Goal: Transaction & Acquisition: Purchase product/service

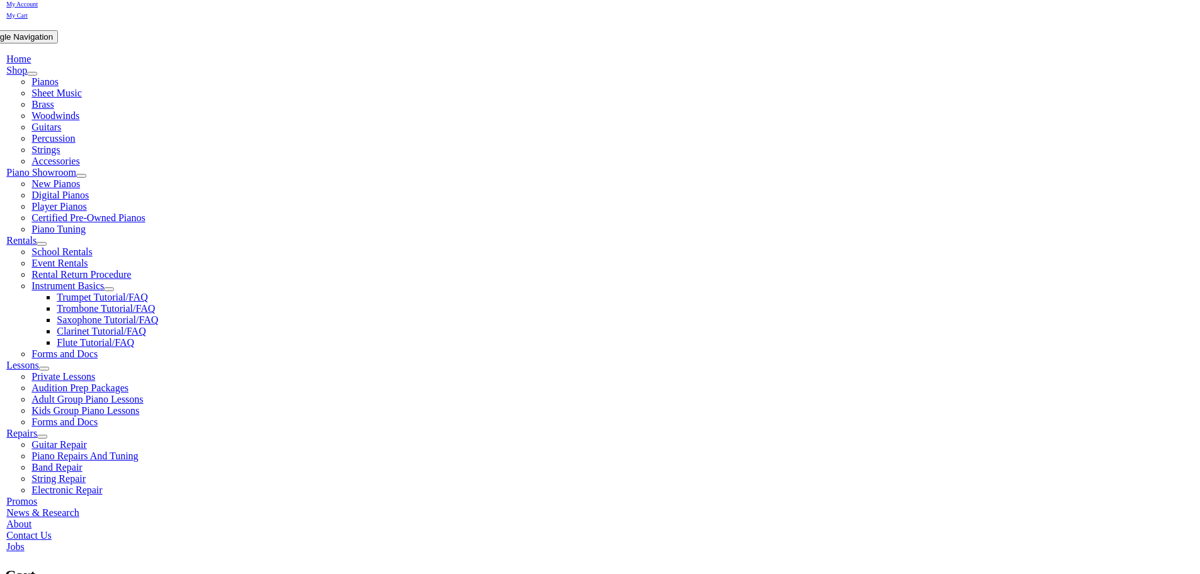
scroll to position [252, 0]
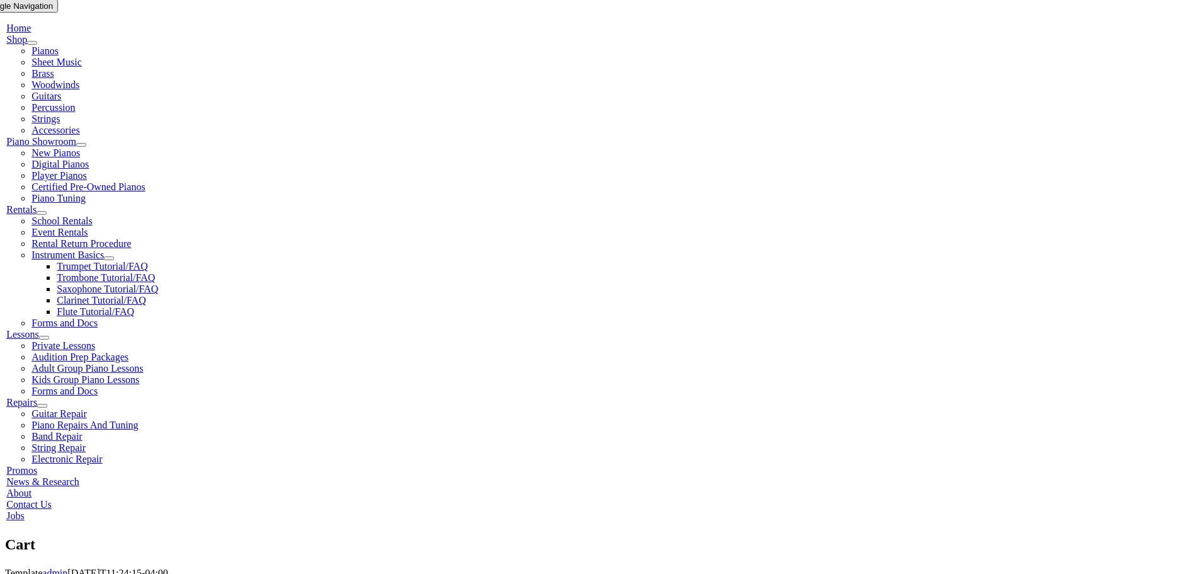
select select "PA"
select select "2-Media Elementary"
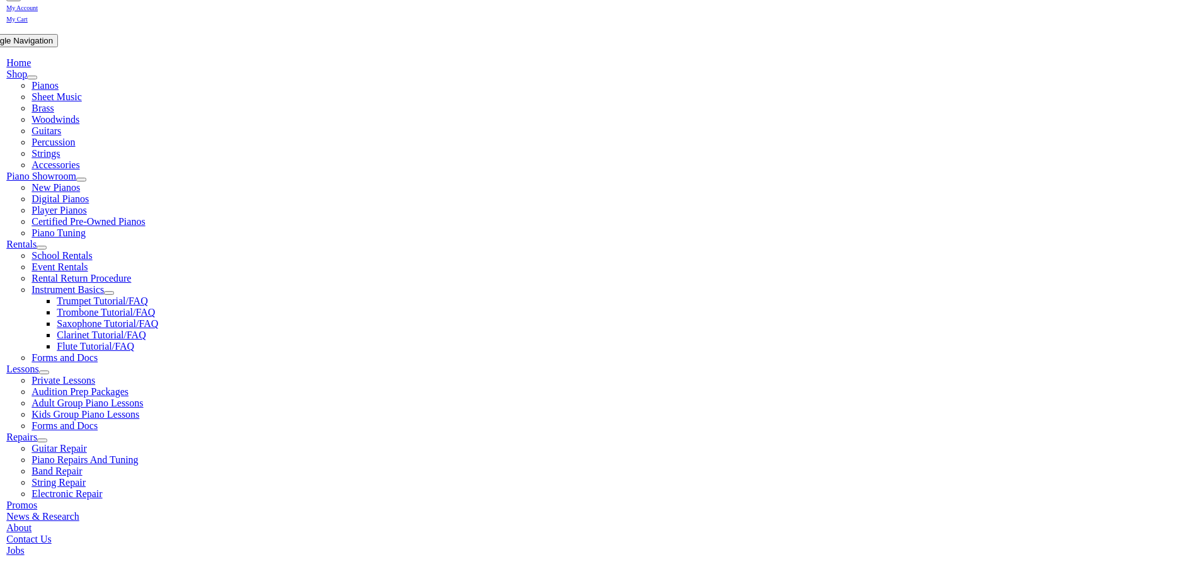
scroll to position [252, 0]
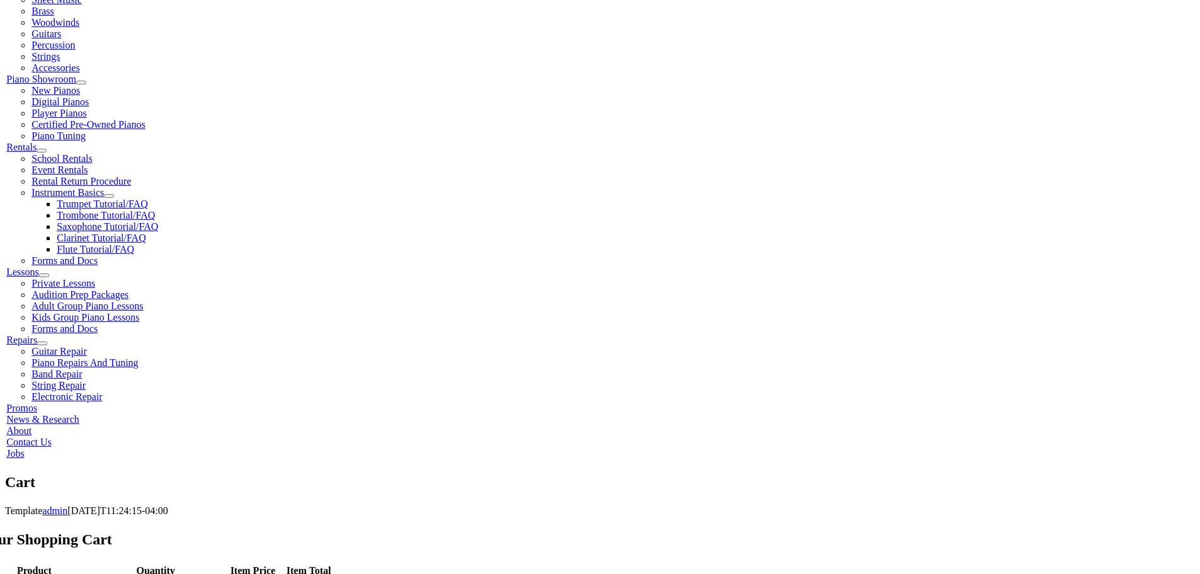
scroll to position [315, 0]
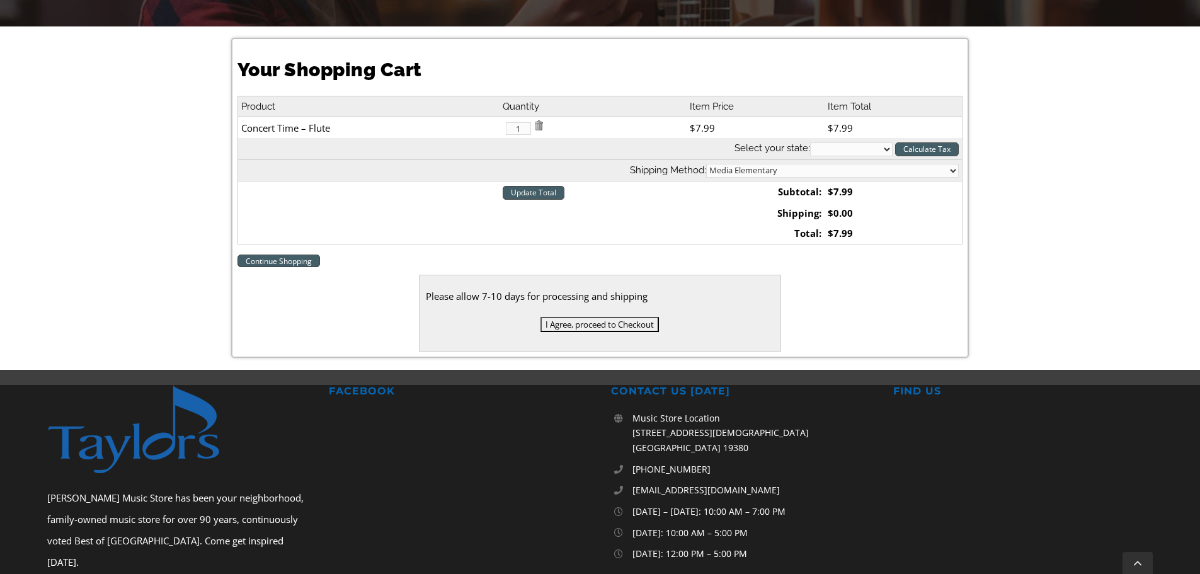
click at [646, 328] on input "I Agree, proceed to Checkout" at bounding box center [599, 324] width 118 height 15
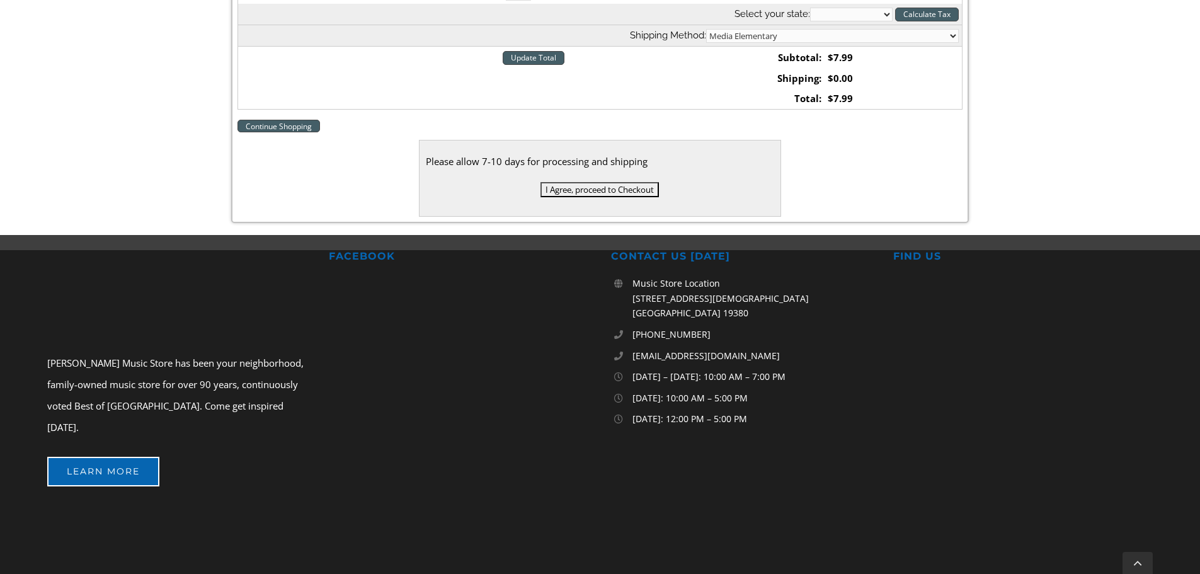
scroll to position [252, 0]
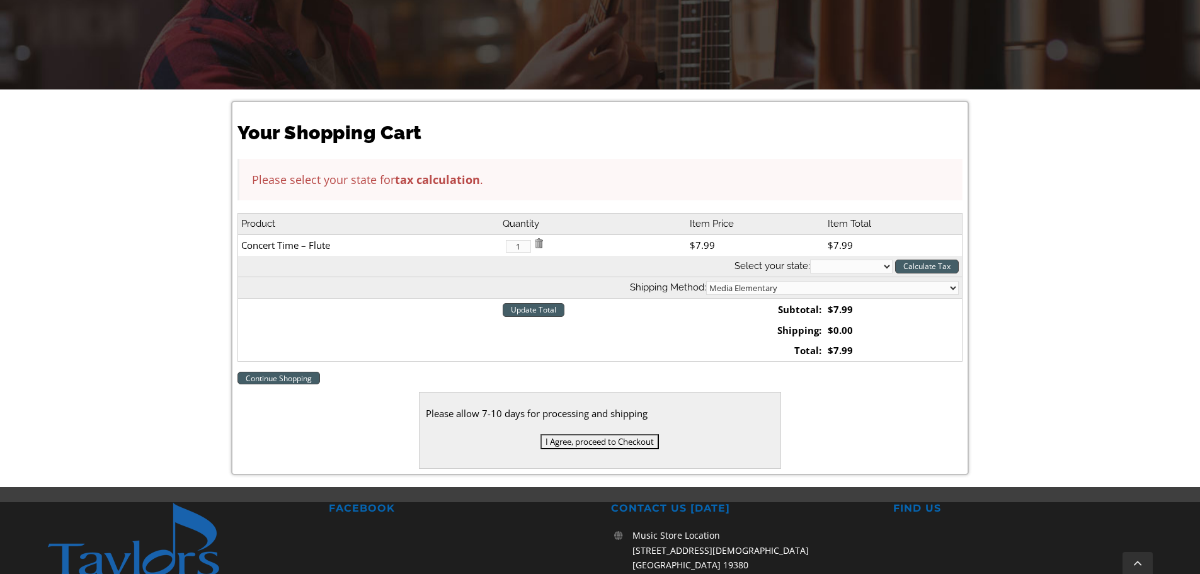
click at [882, 263] on select "[US_STATE] [US_STATE] [US_STATE] [US_STATE] [US_STATE] [US_STATE] [US_STATE] [U…" at bounding box center [851, 266] width 83 height 14
select select "PA"
click at [810, 259] on select "[US_STATE] [US_STATE] [US_STATE] [US_STATE] [US_STATE] [US_STATE] [US_STATE] [U…" at bounding box center [851, 266] width 83 height 14
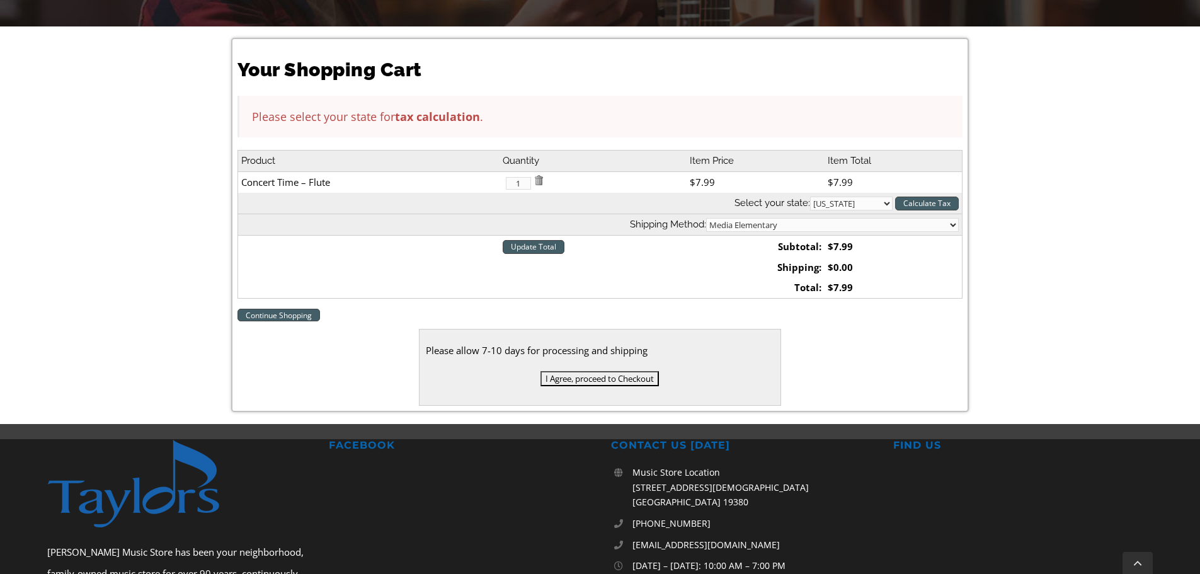
click at [659, 380] on input "I Agree, proceed to Checkout" at bounding box center [599, 378] width 118 height 15
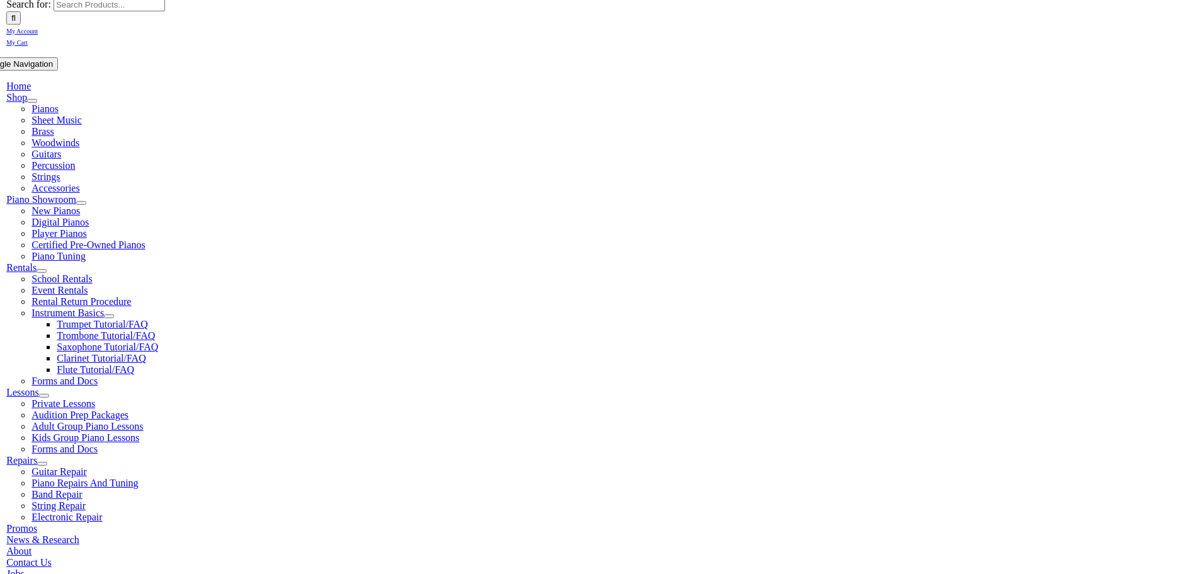
scroll to position [189, 0]
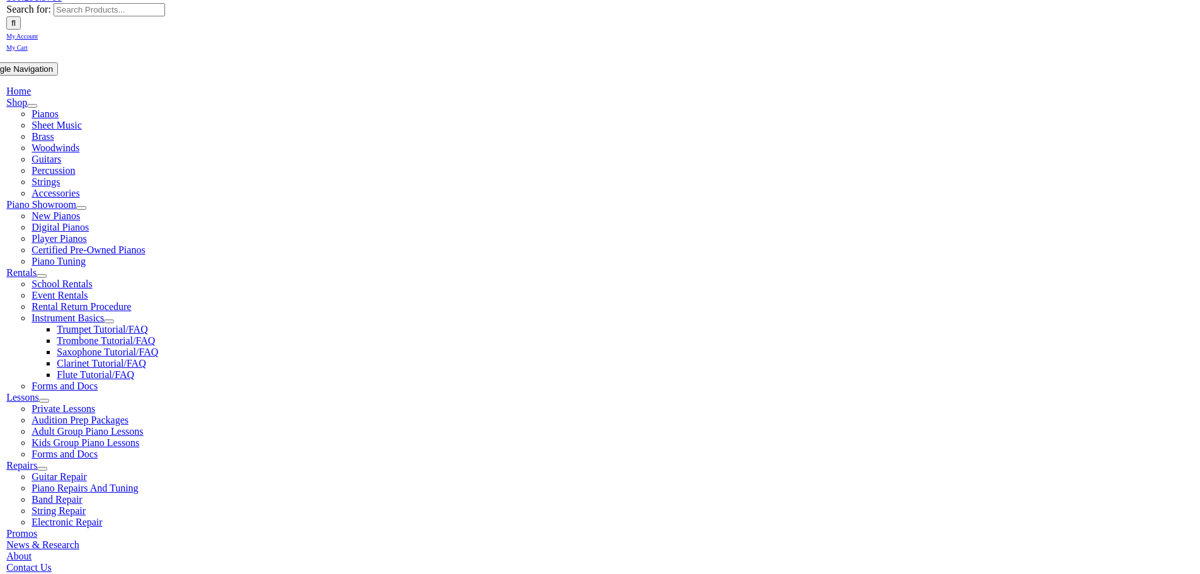
type input "rmarajowen"
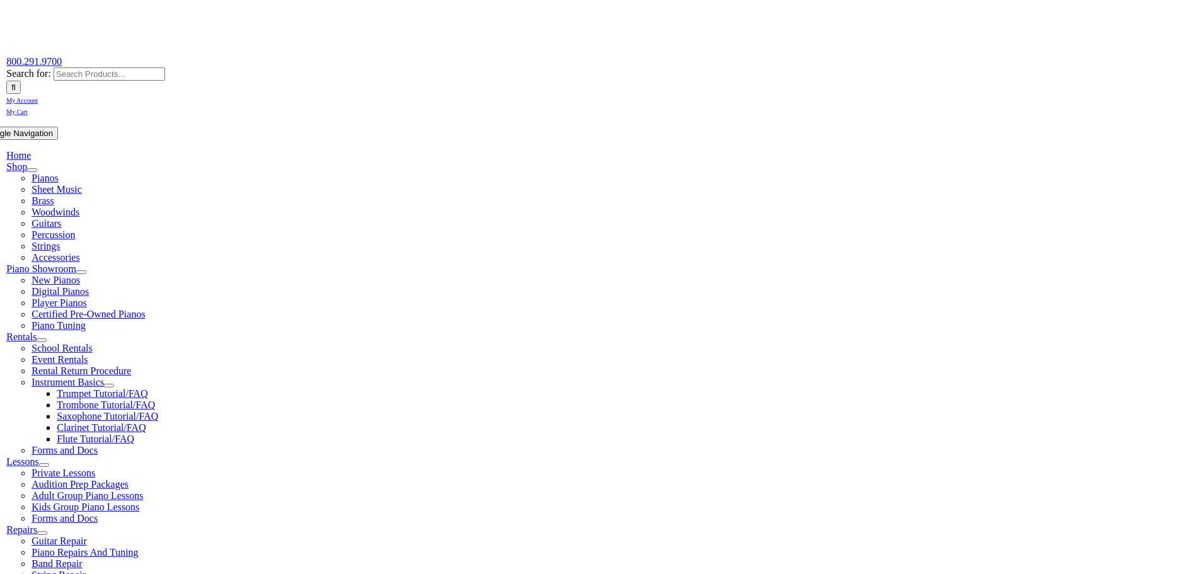
scroll to position [126, 0]
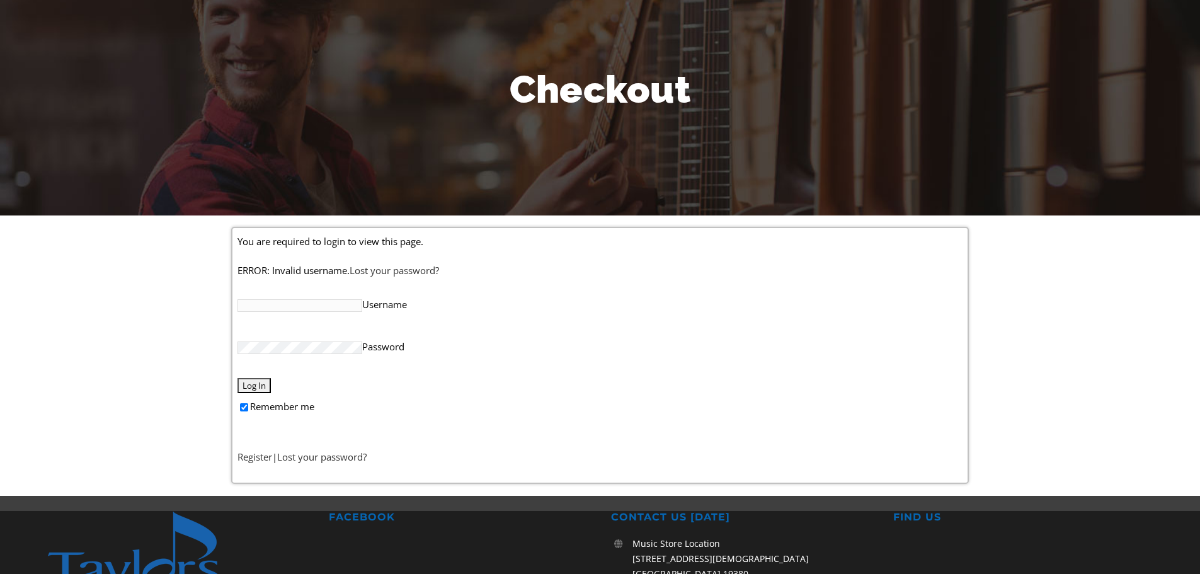
click at [293, 308] on input "Username" at bounding box center [299, 305] width 125 height 13
type input "[EMAIL_ADDRESS][DOMAIN_NAME]"
click at [237, 378] on input "Log In" at bounding box center [253, 385] width 33 height 15
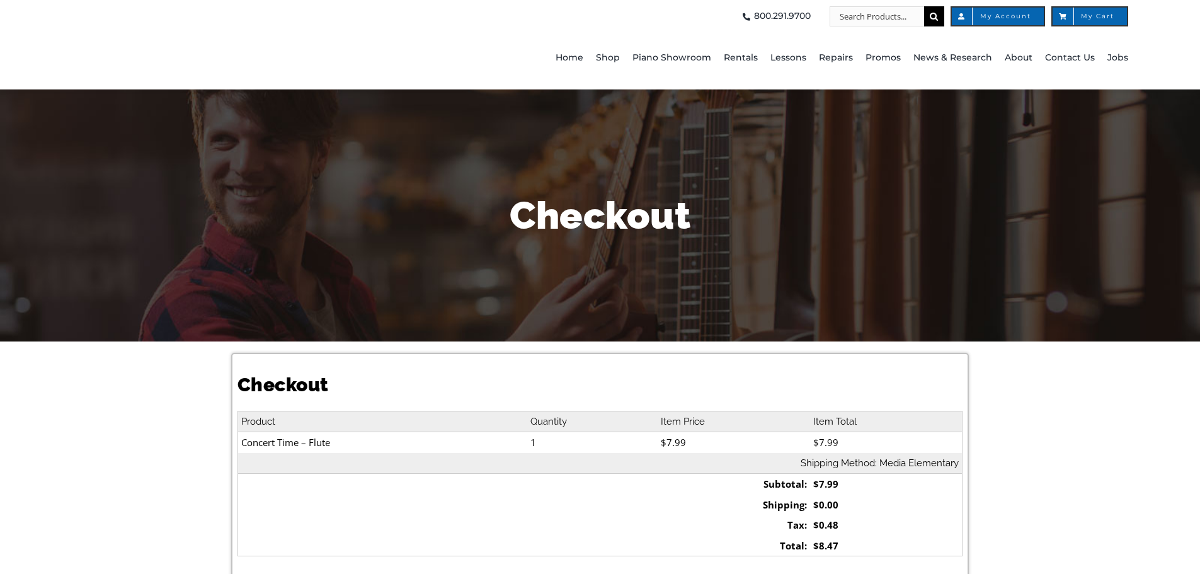
select select
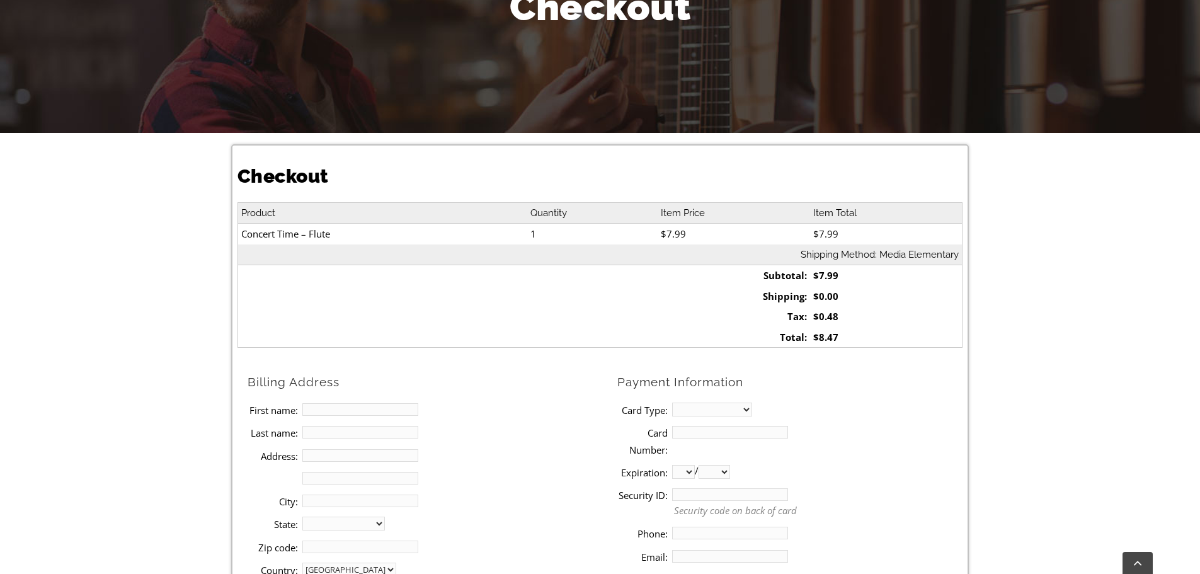
scroll to position [315, 0]
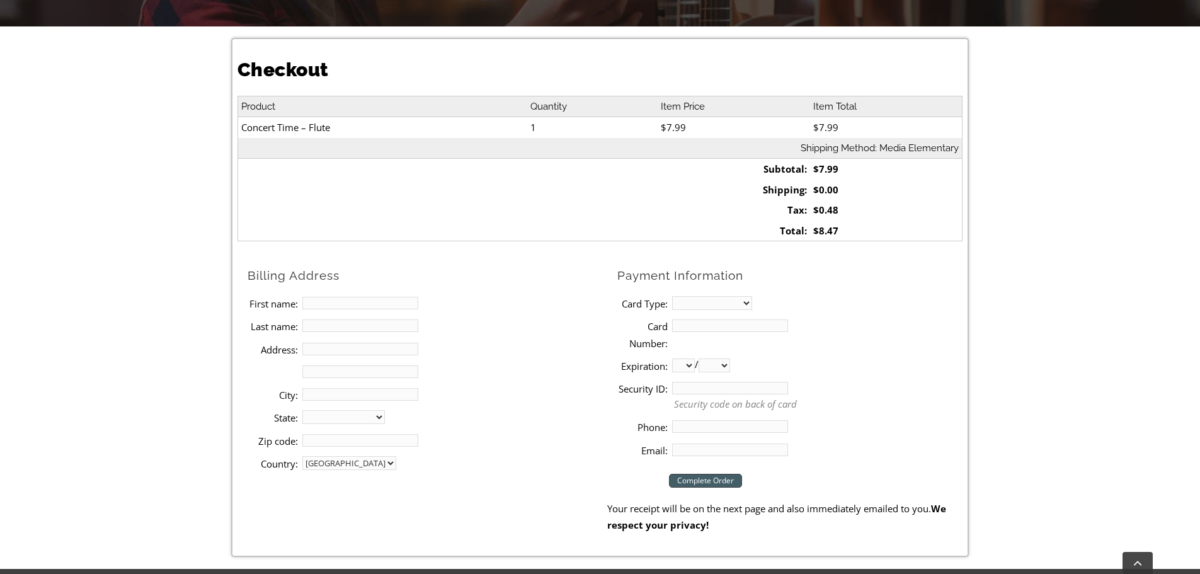
click at [373, 300] on input "First name:" at bounding box center [360, 303] width 116 height 13
type input "[GEOGRAPHIC_DATA]"
type input "[PERSON_NAME]"
type input "[STREET_ADDRESS]"
type input "Media"
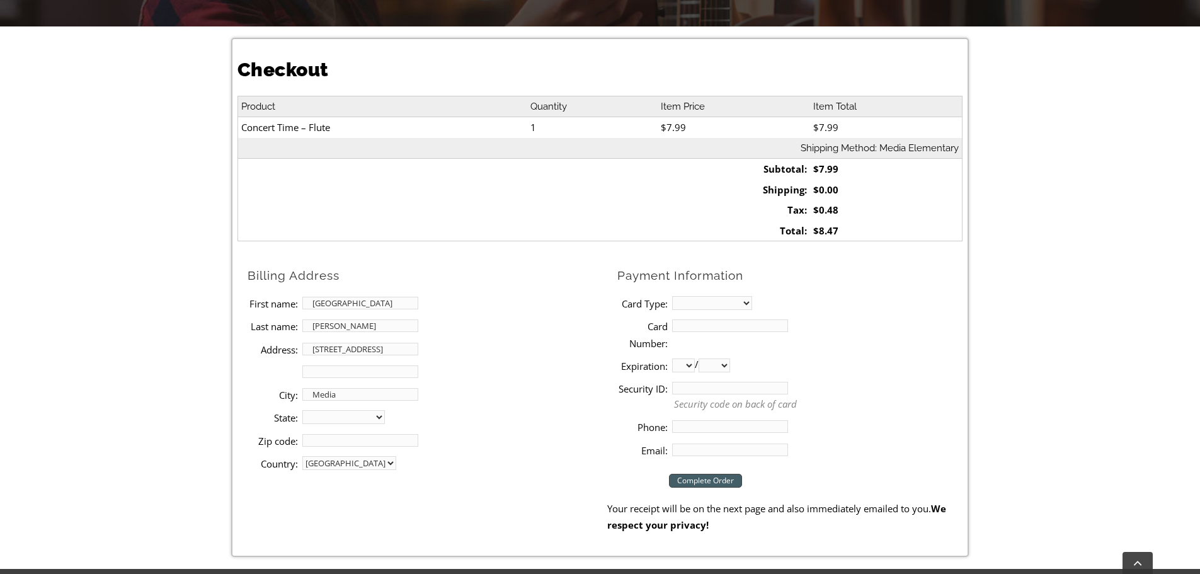
select select "PA"
type input "19063"
click at [750, 307] on select "MasterCard Visa American Express Discover" at bounding box center [712, 303] width 80 height 14
select select "visa"
click at [672, 296] on select "MasterCard Visa American Express Discover" at bounding box center [712, 303] width 80 height 14
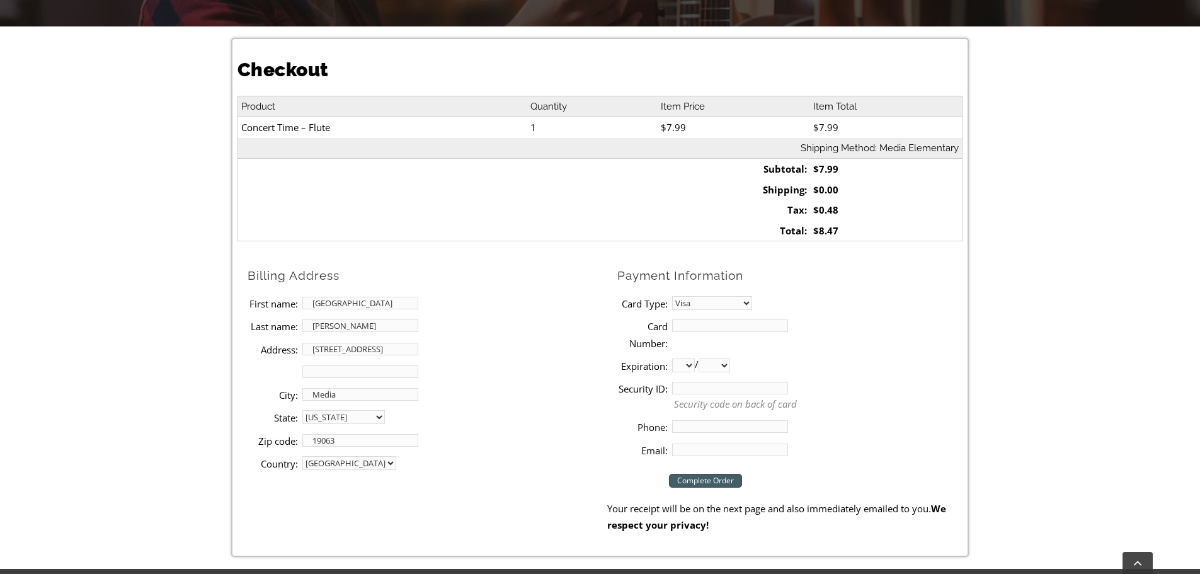
click at [736, 328] on input "Card Number:" at bounding box center [730, 325] width 116 height 13
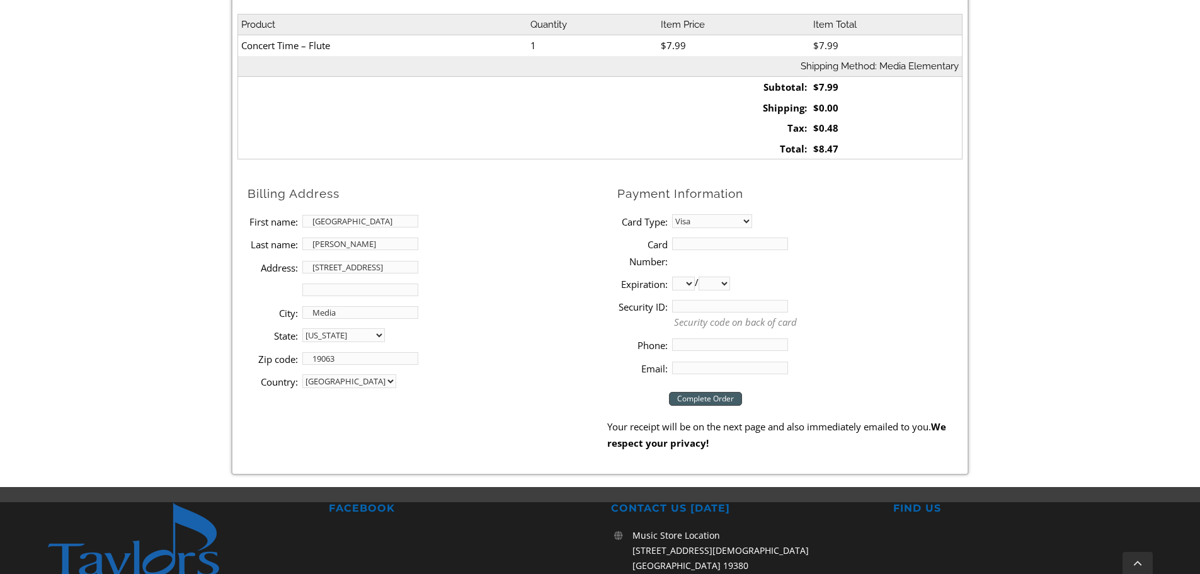
scroll to position [378, 0]
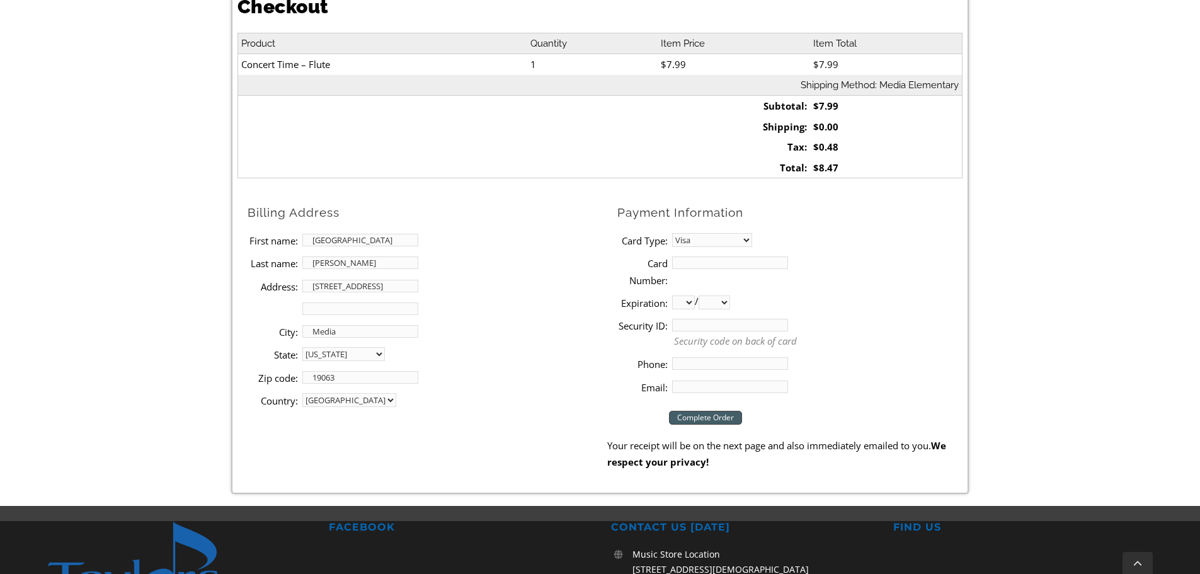
drag, startPoint x: 336, startPoint y: 259, endPoint x: 286, endPoint y: 270, distance: 51.5
click at [286, 270] on li "Last name: [PERSON_NAME]" at bounding box center [428, 262] width 360 height 23
type input "[PERSON_NAME]"
click at [743, 266] on input "Card Number:" at bounding box center [730, 262] width 116 height 13
click at [747, 239] on select "MasterCard Visa American Express Discover" at bounding box center [712, 240] width 80 height 14
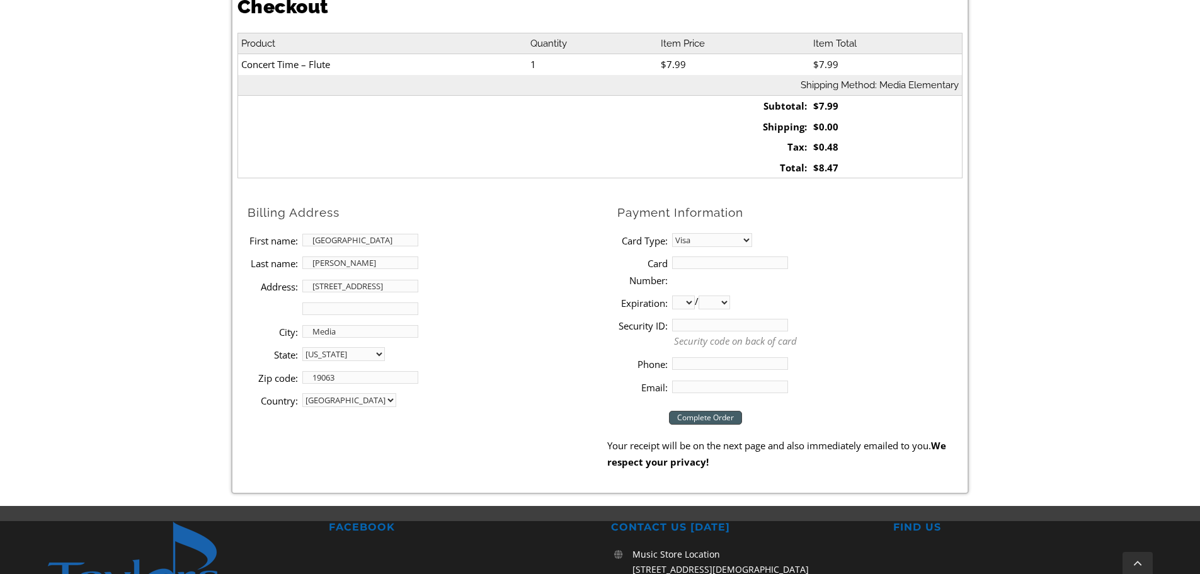
select select "mastercard"
click at [672, 233] on select "MasterCard Visa American Express Discover" at bounding box center [712, 240] width 80 height 14
click at [731, 262] on input "Card Number:" at bounding box center [730, 262] width 116 height 13
type input "[CREDIT_CARD_NUMBER]"
click at [689, 300] on select "01 02 03 04 05 06 07 08 09 10 11 12" at bounding box center [683, 302] width 23 height 14
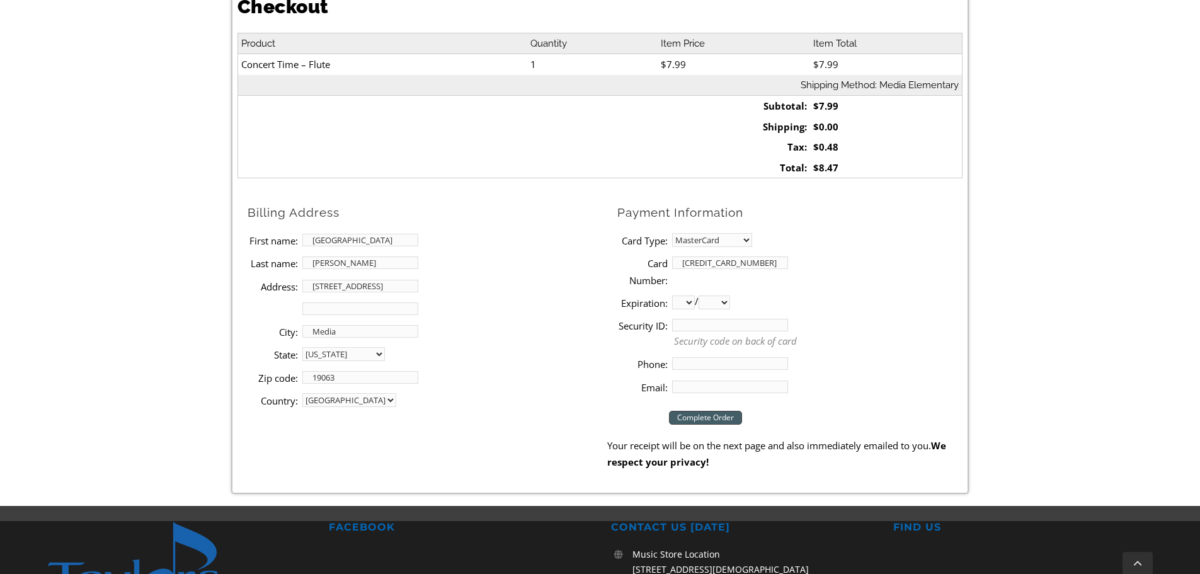
select select "11"
click at [672, 295] on select "01 02 03 04 05 06 07 08 09 10 11 12" at bounding box center [683, 302] width 23 height 14
click at [730, 304] on select "2025 2026 2027 2028 2029 2030 2031 2032 2033 2034 2035 2036 2037" at bounding box center [714, 302] width 31 height 14
select select "2029"
click at [704, 295] on select "2025 2026 2027 2028 2029 2030 2031 2032 2033 2034 2035 2036 2037" at bounding box center [714, 302] width 31 height 14
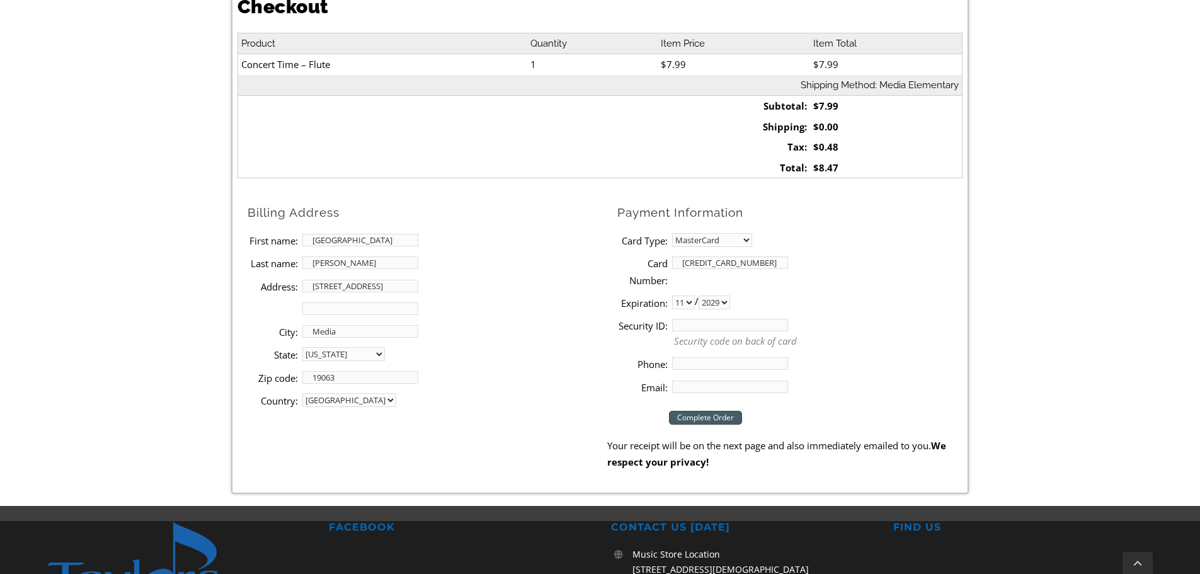
click at [710, 329] on input "Security ID:" at bounding box center [730, 325] width 116 height 13
type input "560"
click at [706, 357] on input "Phone:" at bounding box center [730, 363] width 116 height 13
type input "7186298299"
click at [703, 386] on input "Email:" at bounding box center [730, 386] width 116 height 13
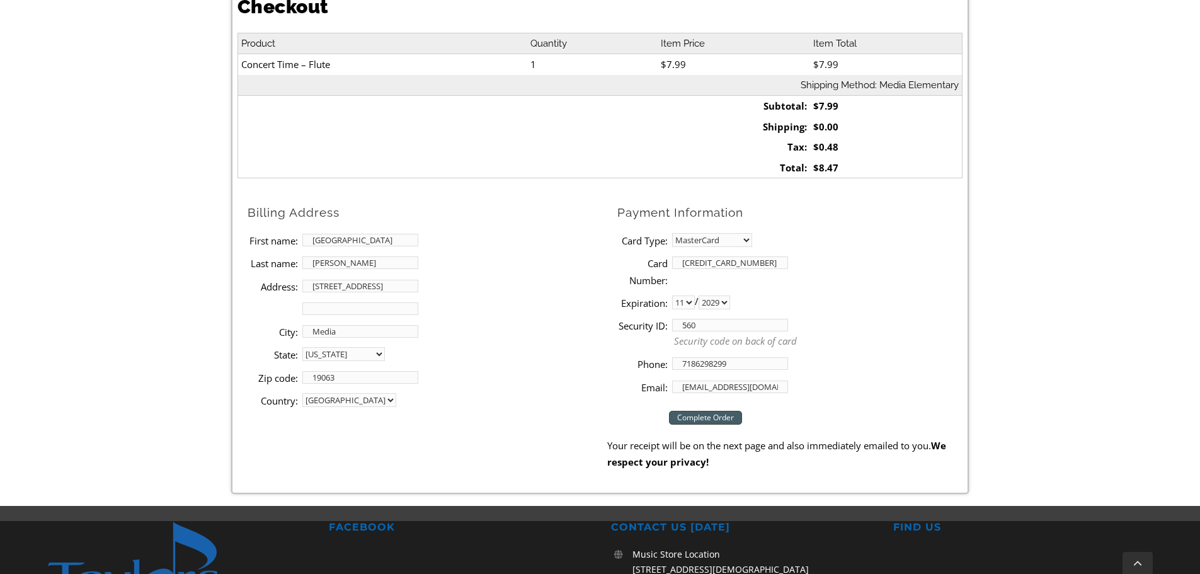
type input "[EMAIL_ADDRESS][DOMAIN_NAME]"
click at [887, 309] on li "Expiration: 01 02 03 04 05 06 07 08 09 10 11 12 / 2025 2026 2027 2028 2029 2030…" at bounding box center [789, 302] width 345 height 23
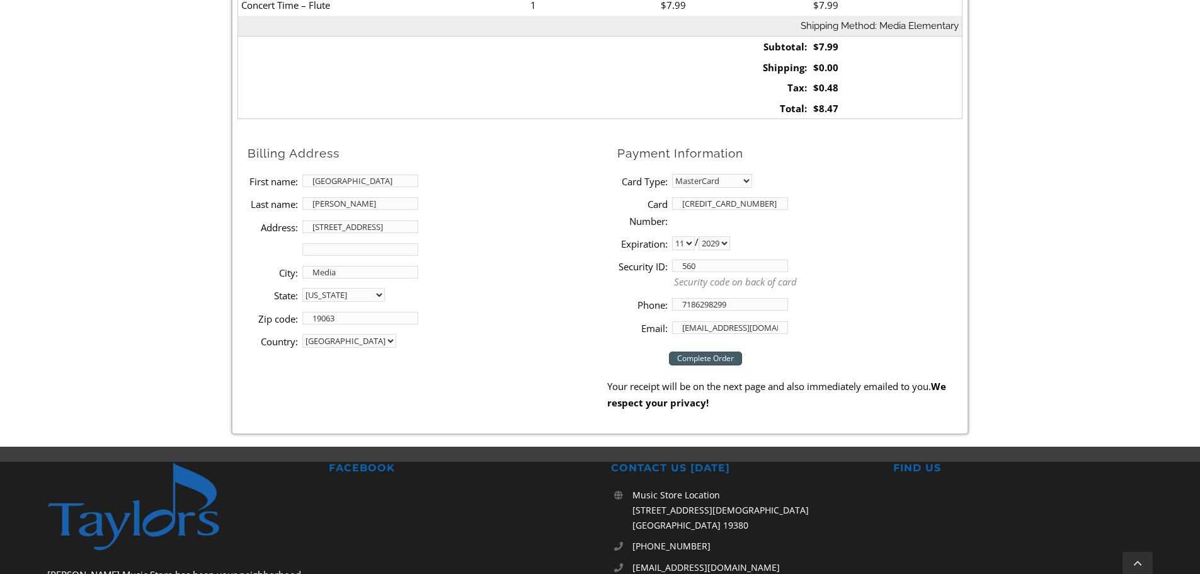
scroll to position [441, 0]
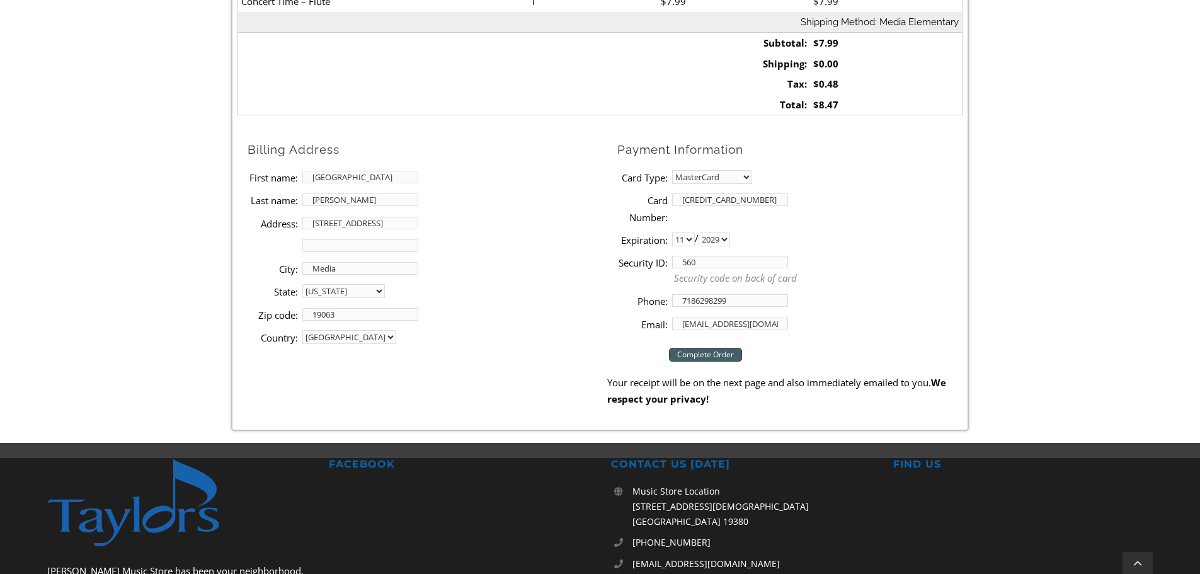
click at [693, 356] on input "Complete Order" at bounding box center [705, 355] width 73 height 14
